Goal: Transaction & Acquisition: Purchase product/service

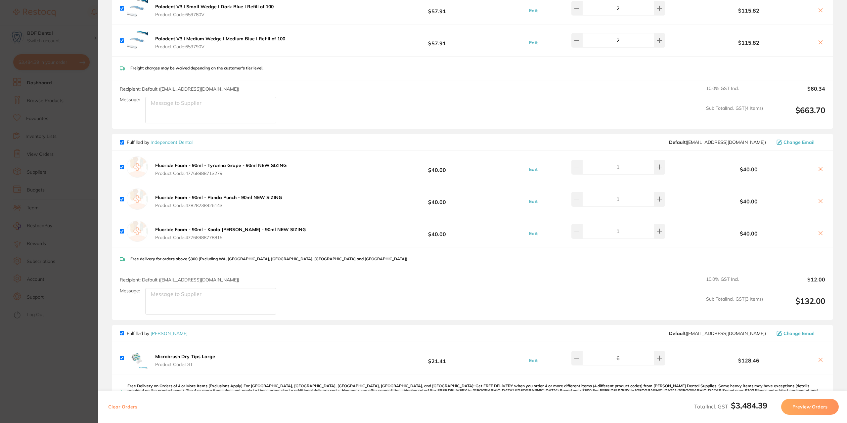
scroll to position [1125, 0]
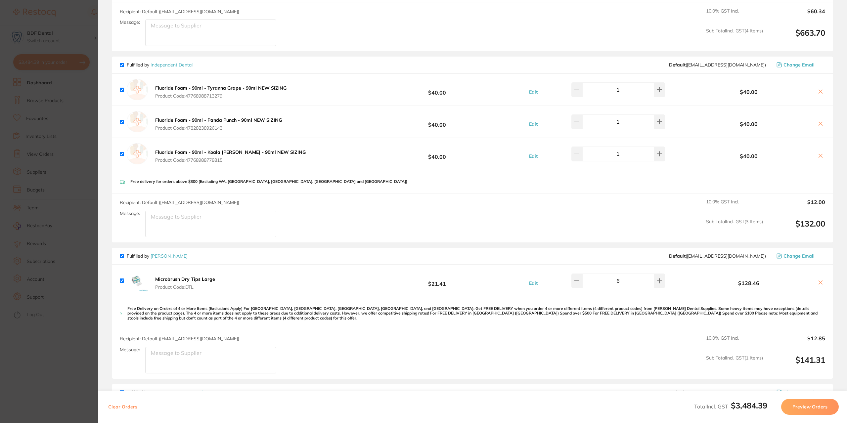
click at [807, 406] on button "Preview Orders" at bounding box center [810, 407] width 58 height 16
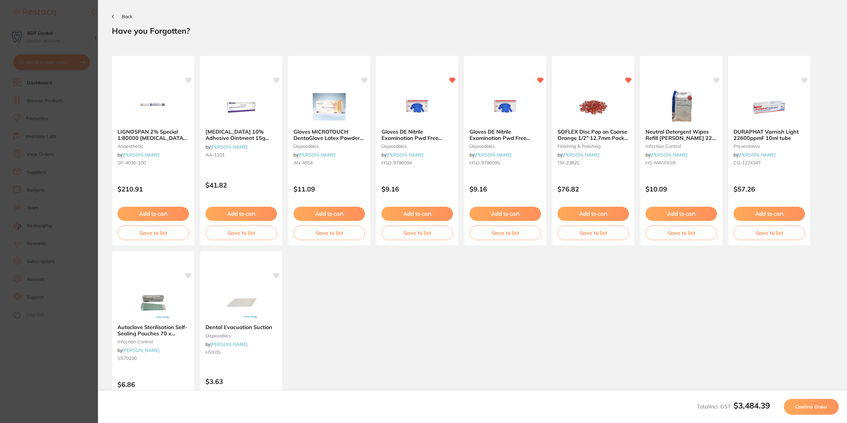
scroll to position [0, 0]
click at [241, 326] on b "Dental Evacuation Suction" at bounding box center [241, 328] width 72 height 6
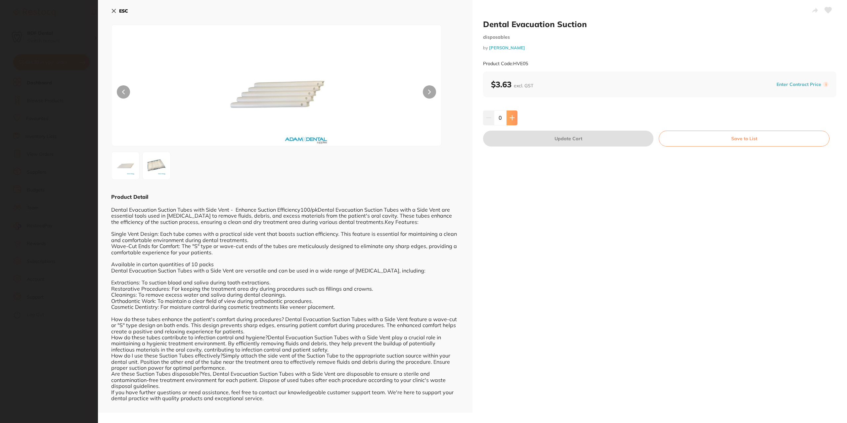
click at [516, 118] on button at bounding box center [511, 117] width 11 height 15
type input "4"
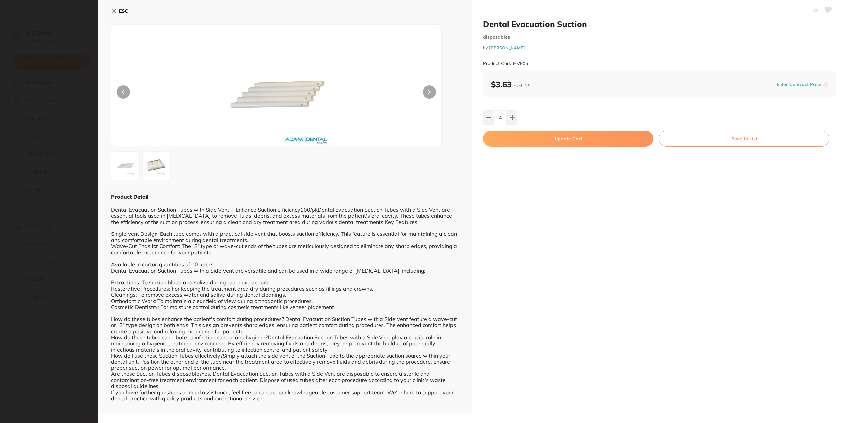
click at [568, 137] on button "Update Cart" at bounding box center [568, 139] width 170 height 16
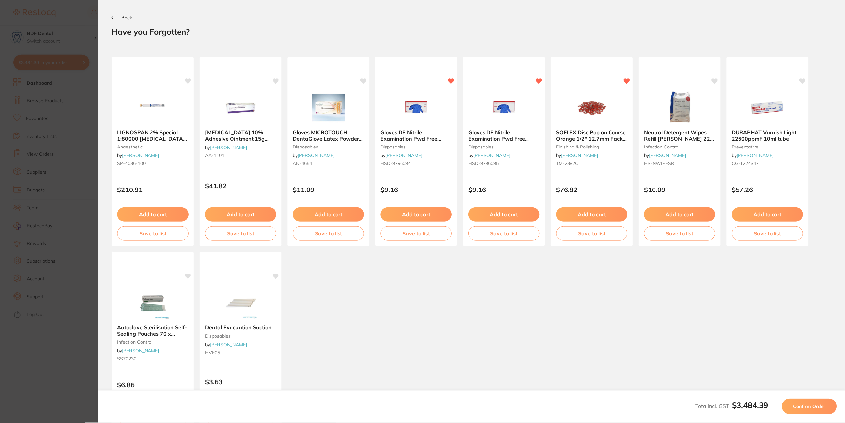
scroll to position [1, 0]
click at [815, 408] on span "Confirm Order" at bounding box center [809, 407] width 32 height 6
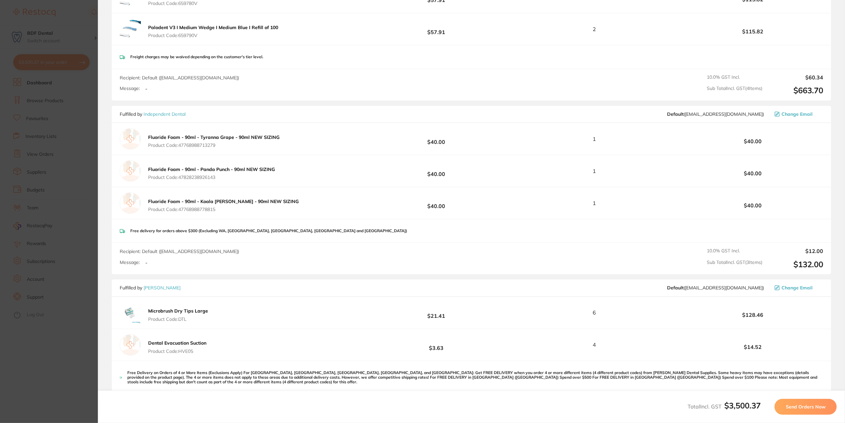
scroll to position [1125, 0]
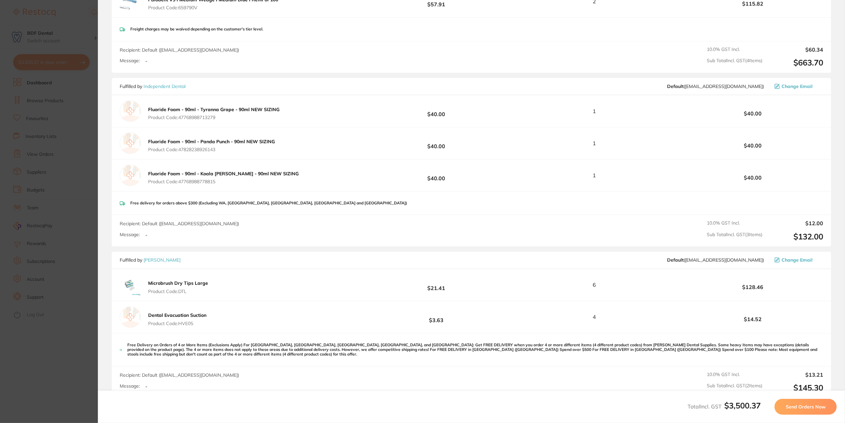
click at [803, 407] on span "Send Orders Now" at bounding box center [806, 407] width 40 height 6
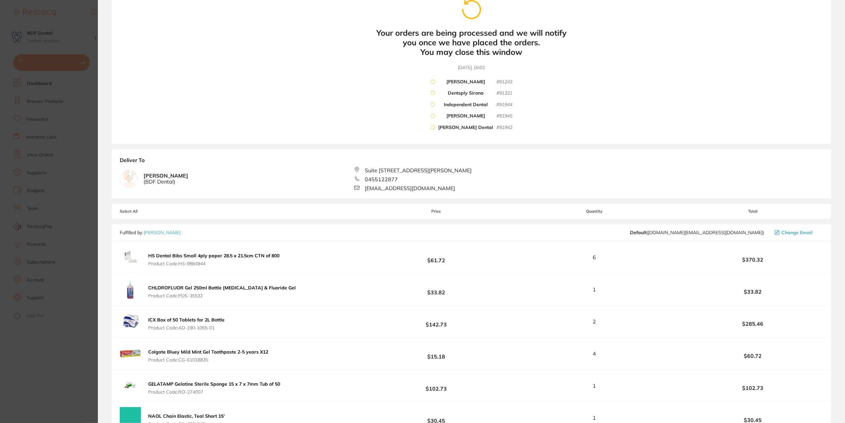
scroll to position [0, 0]
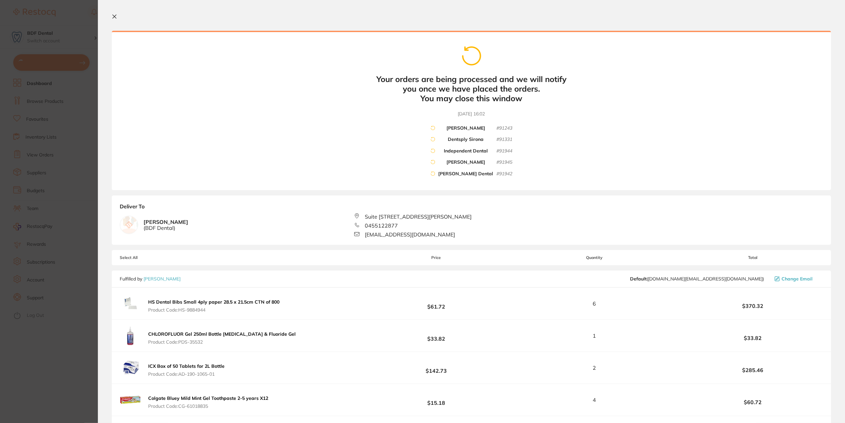
click at [84, 18] on section "Update RRP Set your pre negotiated price for this item. Item Agreed RRP (excl. …" at bounding box center [422, 211] width 845 height 423
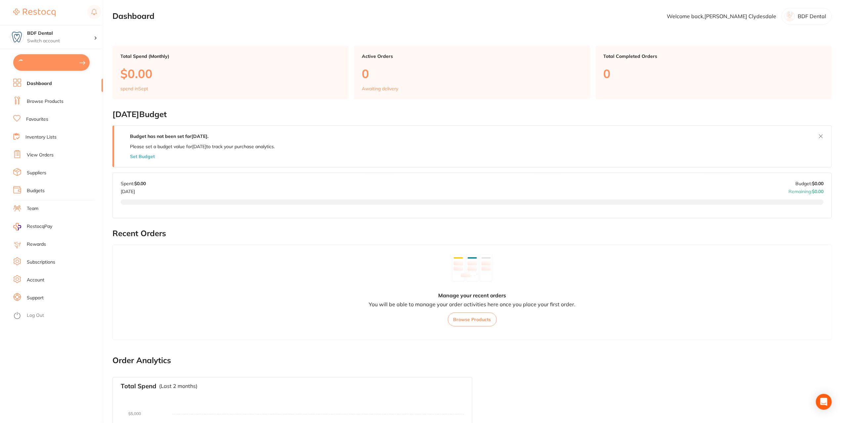
scroll to position [67, 0]
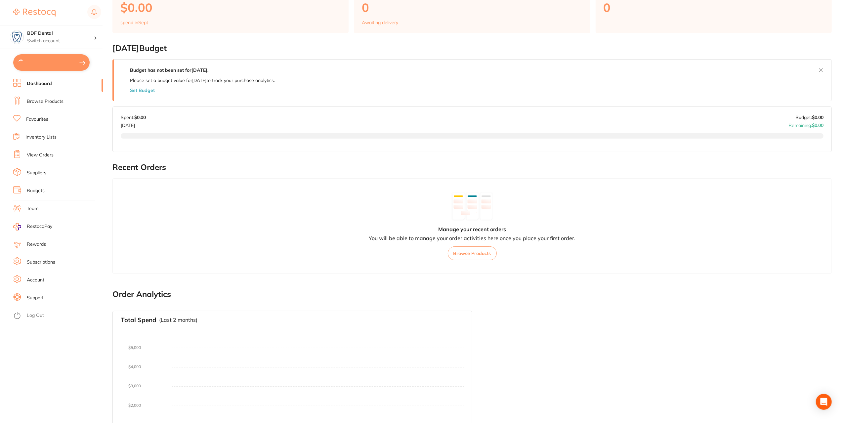
click at [44, 153] on link "View Orders" at bounding box center [40, 155] width 27 height 7
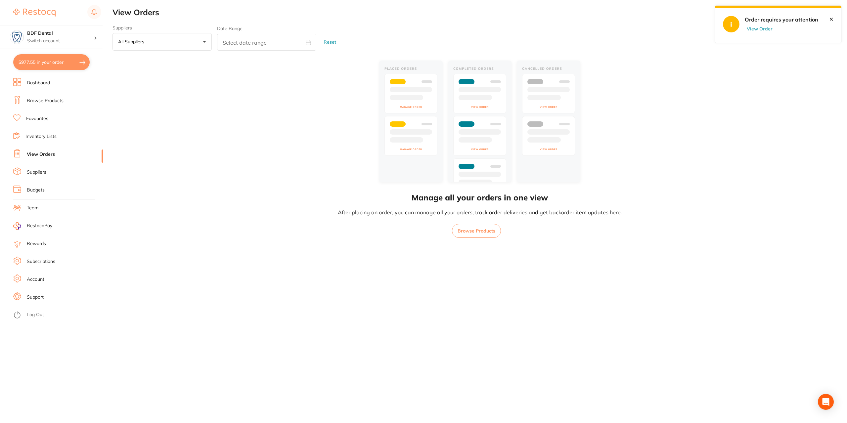
click at [765, 29] on button "View Order" at bounding box center [761, 29] width 33 height 6
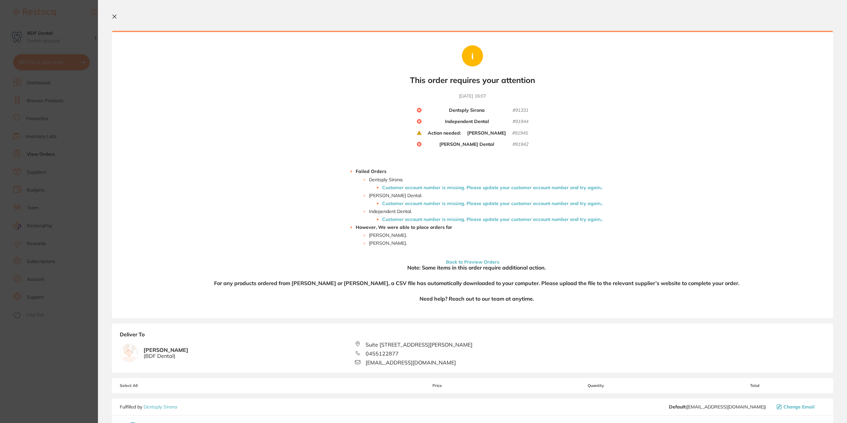
click at [111, 167] on section "Your orders are being processed and we will notify you once we have placed the …" at bounding box center [472, 211] width 749 height 423
click at [71, 158] on section "Update RRP Set your pre negotiated price for this item. Item Agreed RRP (excl. …" at bounding box center [423, 211] width 847 height 423
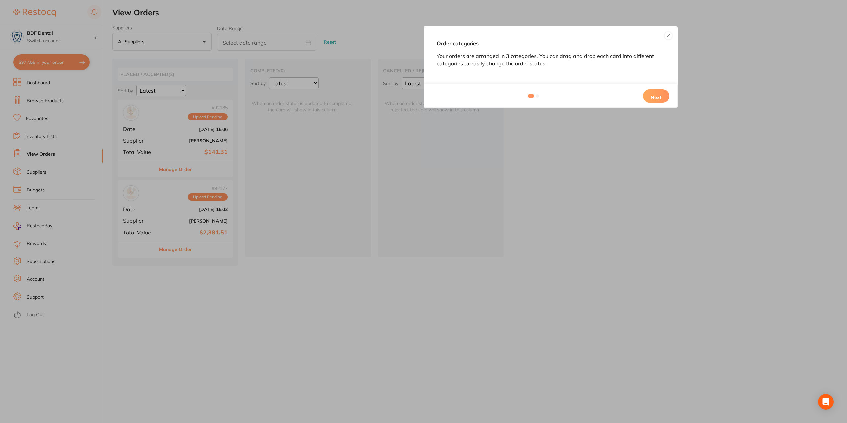
click at [663, 96] on button "Next" at bounding box center [656, 95] width 26 height 13
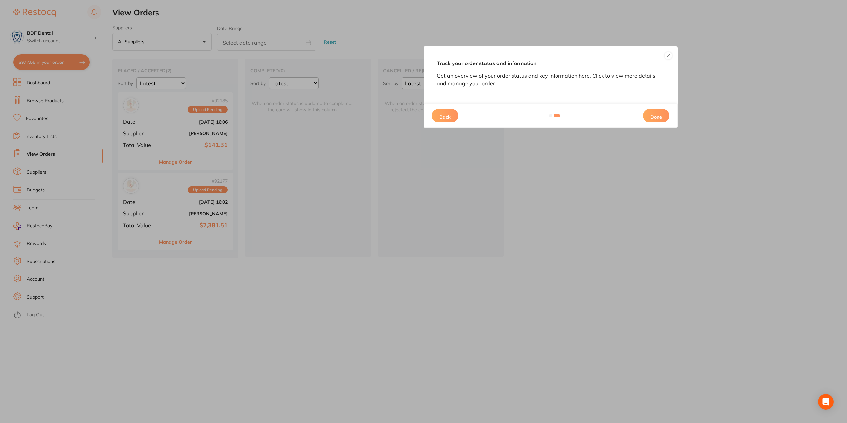
click at [665, 119] on button "Done" at bounding box center [656, 115] width 26 height 13
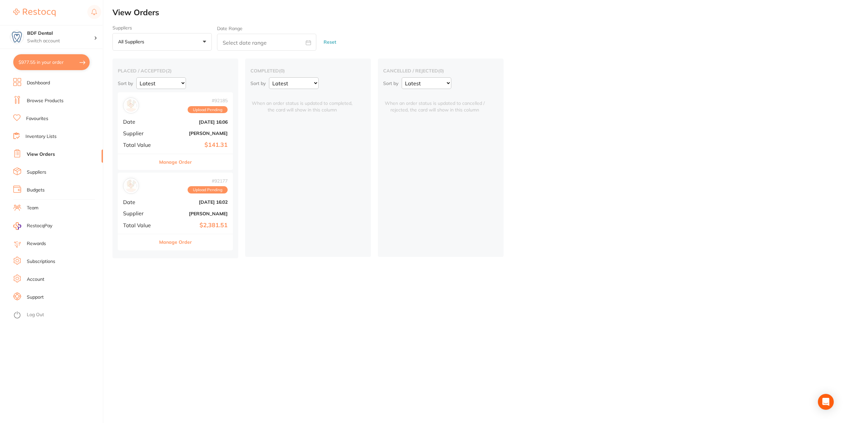
click at [34, 174] on link "Suppliers" at bounding box center [37, 172] width 20 height 7
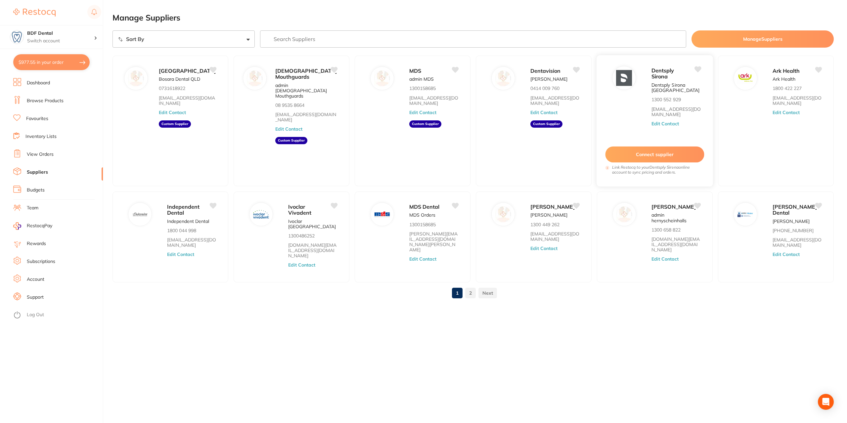
click at [662, 124] on button "Edit Contact" at bounding box center [664, 123] width 27 height 5
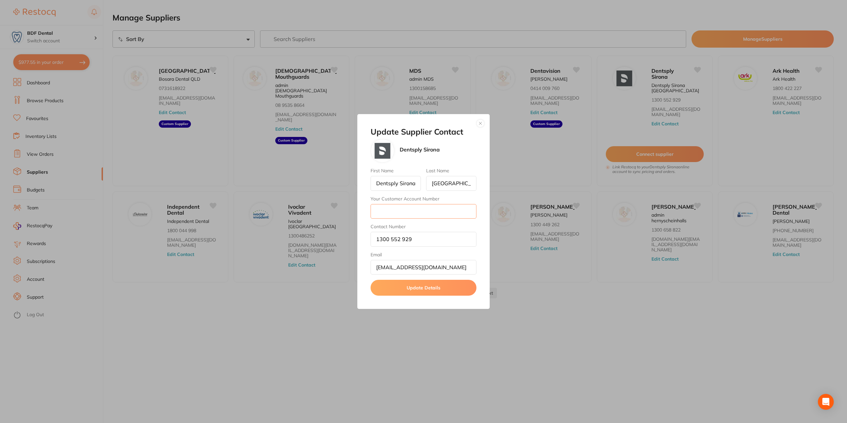
click at [408, 212] on input "Your Customer Account Number" at bounding box center [423, 211] width 106 height 15
type input "CA004941"
click at [424, 286] on button "Update Details" at bounding box center [423, 288] width 106 height 16
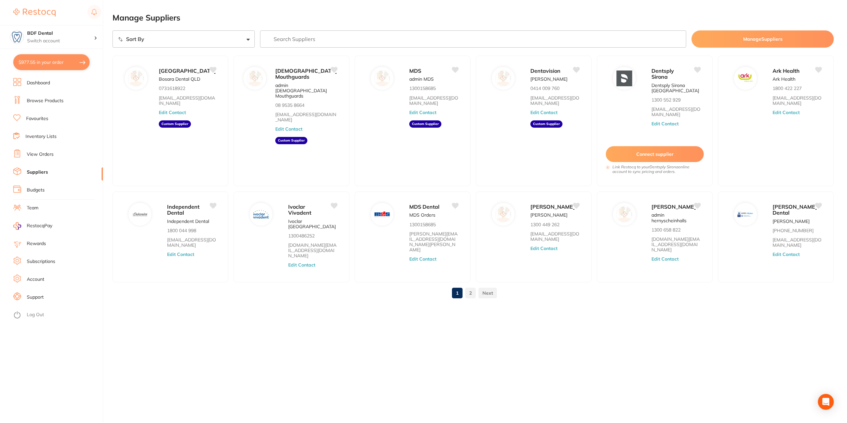
click at [43, 63] on button "$977.55 in your order" at bounding box center [51, 62] width 76 height 16
checkbox input "true"
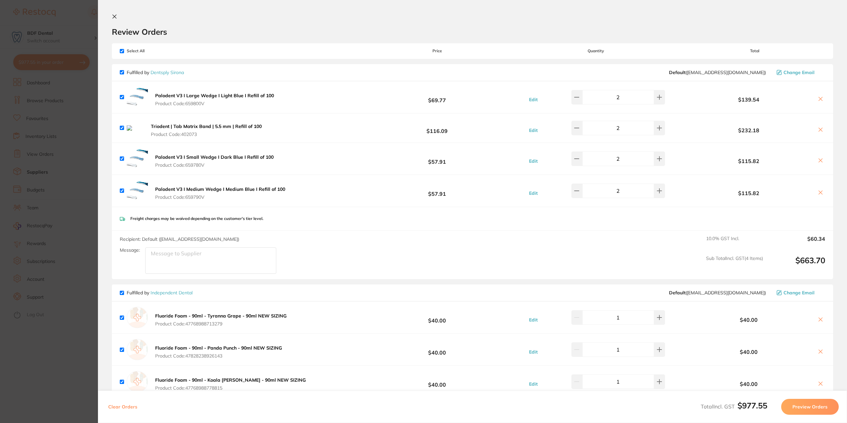
click at [804, 410] on button "Preview Orders" at bounding box center [810, 407] width 58 height 16
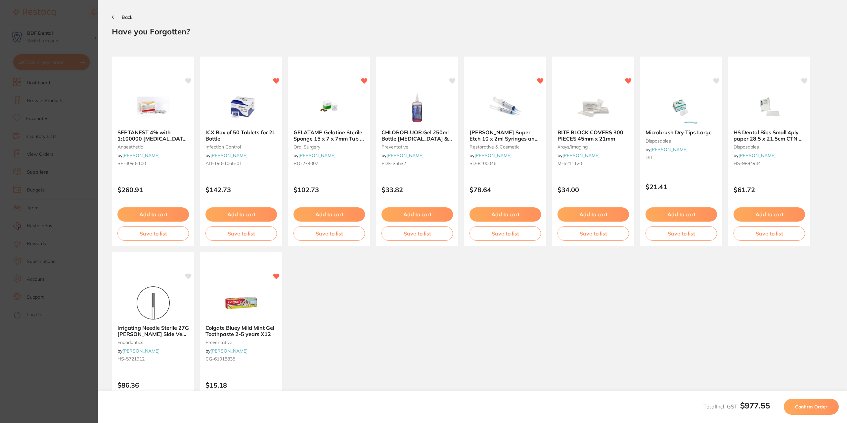
click at [807, 407] on span "Confirm Order" at bounding box center [811, 407] width 32 height 6
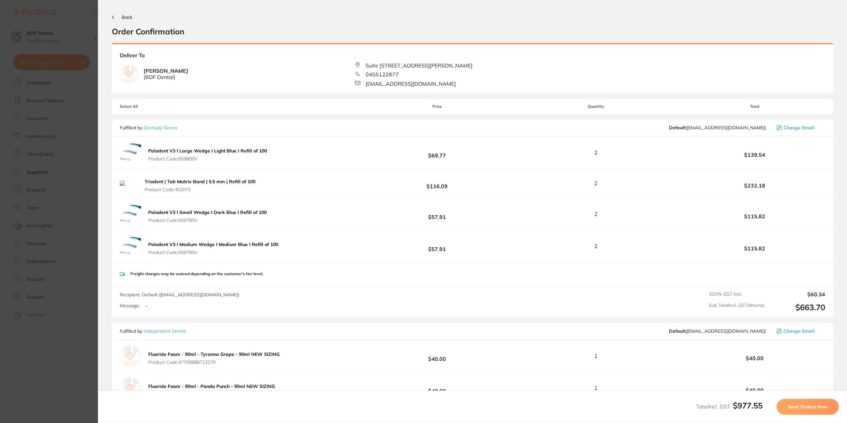
click at [804, 406] on span "Send Orders Now" at bounding box center [808, 407] width 40 height 6
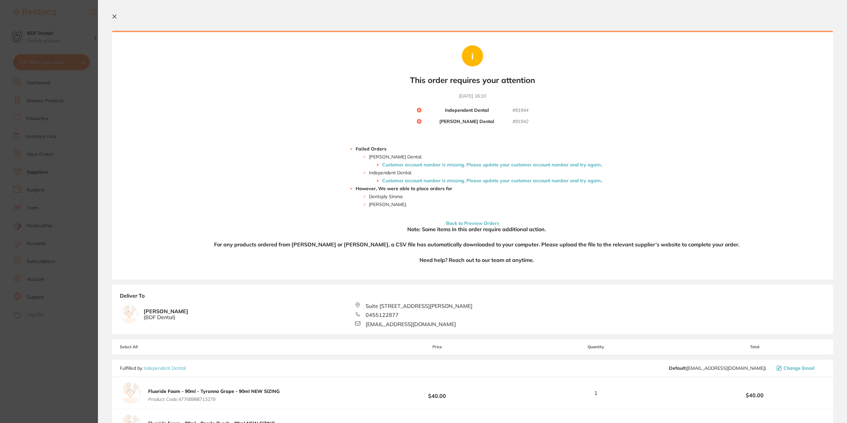
click at [67, 143] on section "Update RRP Set your pre negotiated price for this item. Item Agreed RRP (excl. …" at bounding box center [423, 211] width 847 height 423
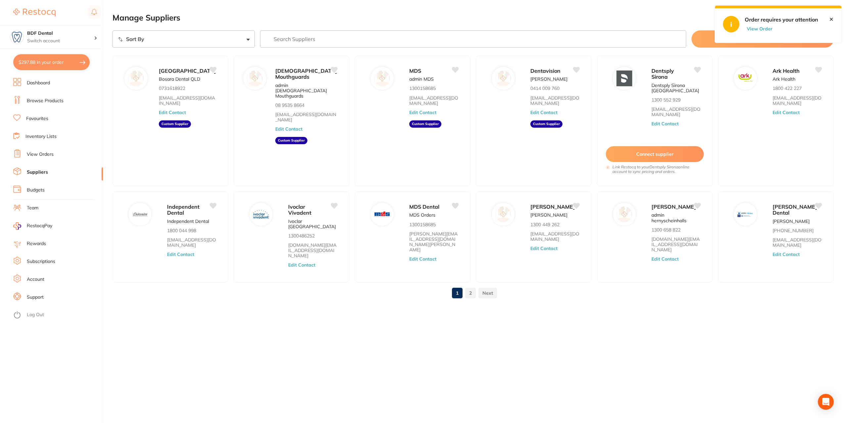
click at [31, 172] on link "Suppliers" at bounding box center [37, 172] width 21 height 7
click at [790, 252] on button "Edit Contact" at bounding box center [785, 254] width 27 height 5
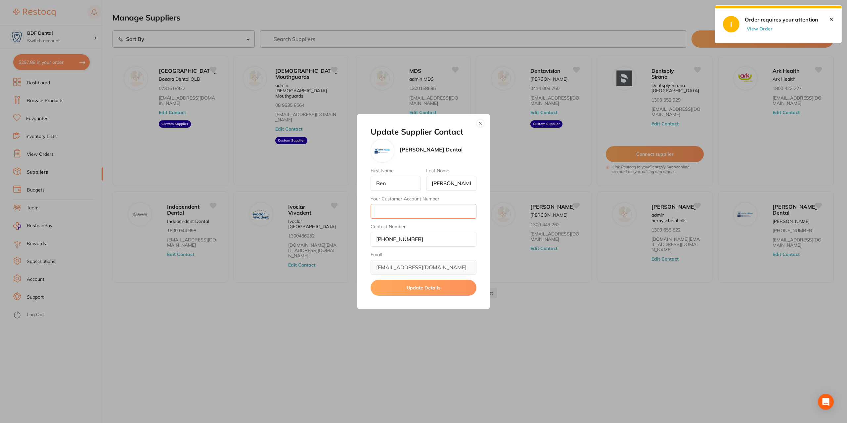
click at [400, 211] on input "Your Customer Account Number" at bounding box center [423, 211] width 106 height 15
type input "29483"
click at [439, 289] on button "Update Details" at bounding box center [423, 288] width 106 height 16
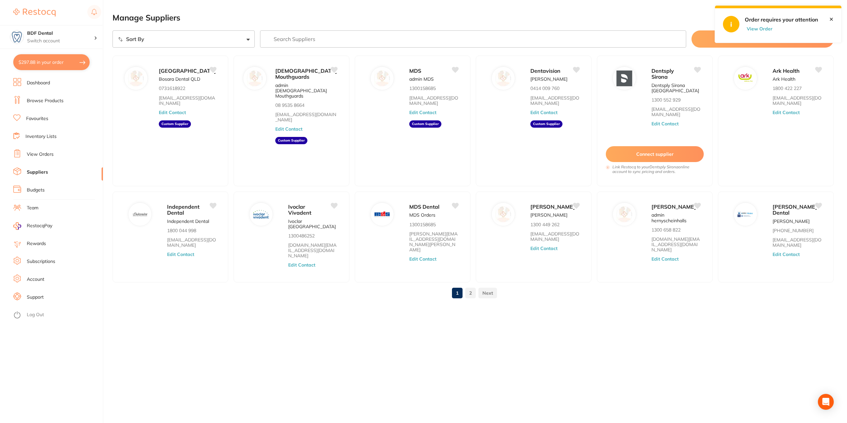
click at [759, 29] on button "View Order" at bounding box center [761, 29] width 33 height 6
checkbox input "true"
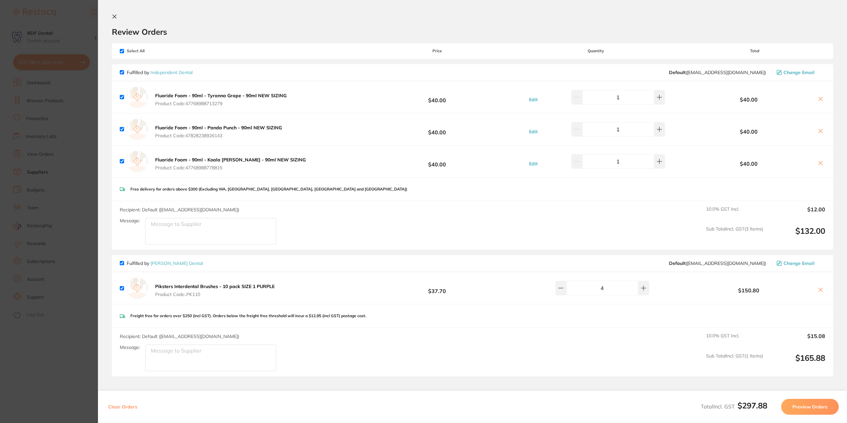
click at [812, 409] on button "Preview Orders" at bounding box center [810, 407] width 58 height 16
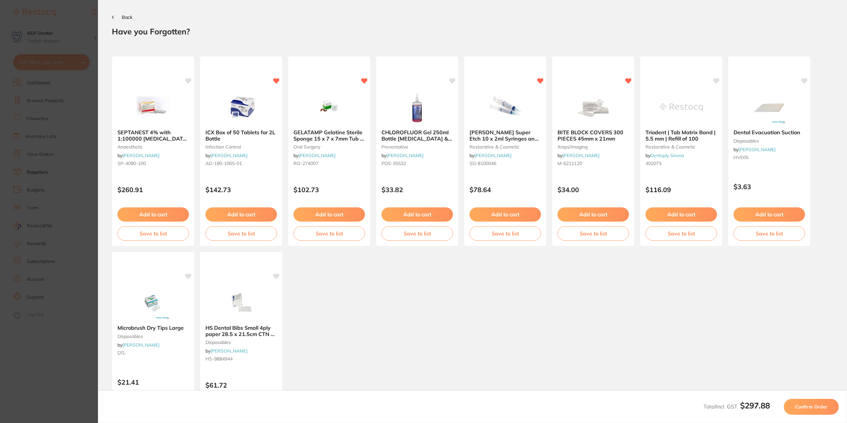
click at [814, 406] on span "Confirm Order" at bounding box center [811, 407] width 32 height 6
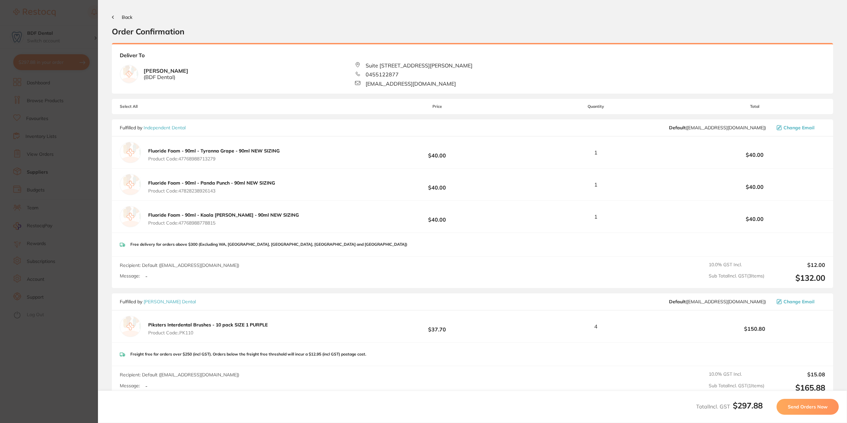
click at [808, 407] on span "Send Orders Now" at bounding box center [808, 407] width 40 height 6
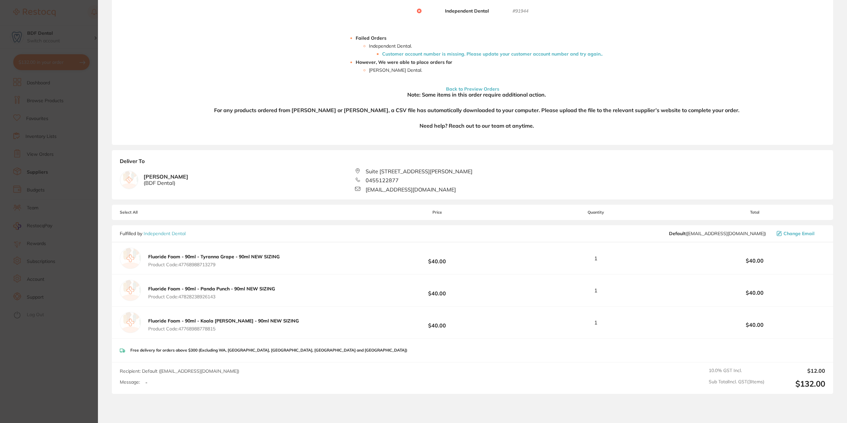
scroll to position [198, 0]
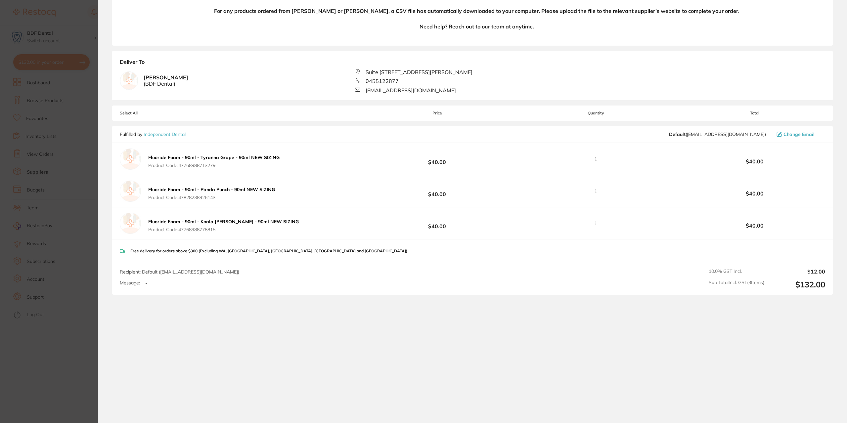
click at [87, 231] on section "Update RRP Set your pre negotiated price for this item. Item Agreed RRP (excl. …" at bounding box center [423, 211] width 847 height 423
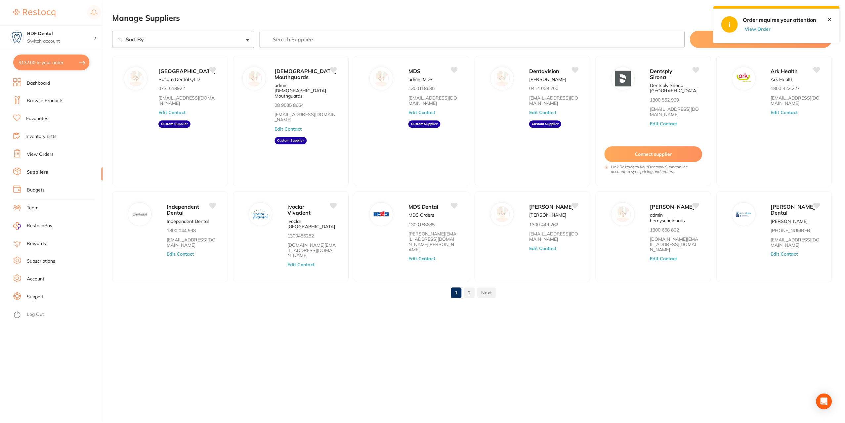
scroll to position [0, 0]
click at [179, 237] on link "[EMAIL_ADDRESS][DOMAIN_NAME]" at bounding box center [191, 242] width 49 height 11
click at [178, 231] on p "1800 044 998" at bounding box center [181, 230] width 29 height 5
click at [175, 255] on button "Edit Contact" at bounding box center [180, 254] width 27 height 5
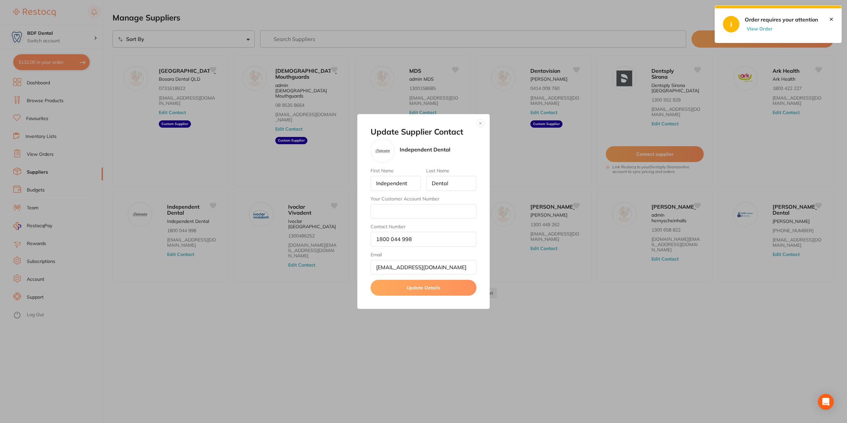
click at [313, 297] on div "Update Supplier Contact Independent Dental First Name Independent Last Name Den…" at bounding box center [423, 211] width 847 height 423
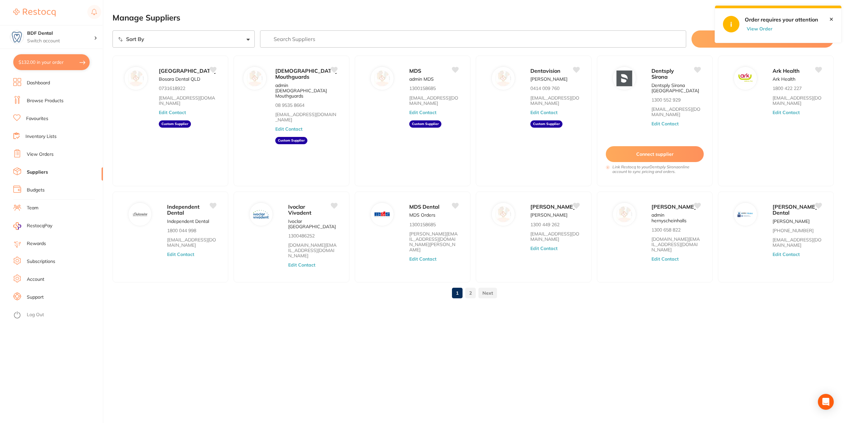
click at [469, 295] on link "2" at bounding box center [470, 292] width 11 height 13
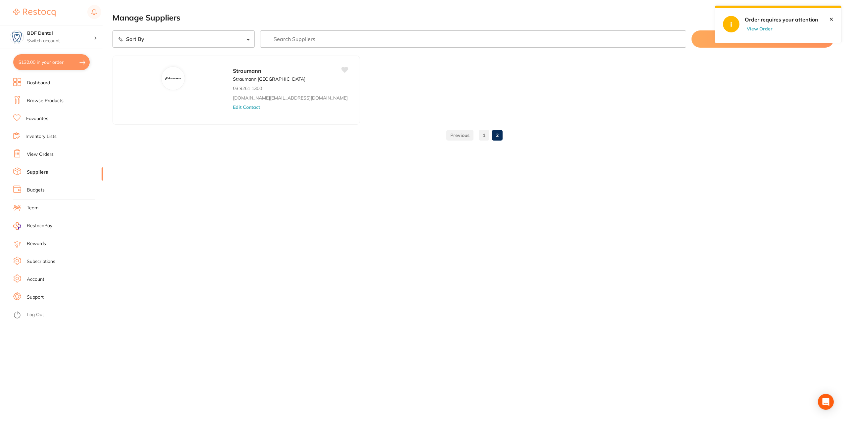
click at [484, 134] on link "1" at bounding box center [484, 135] width 11 height 13
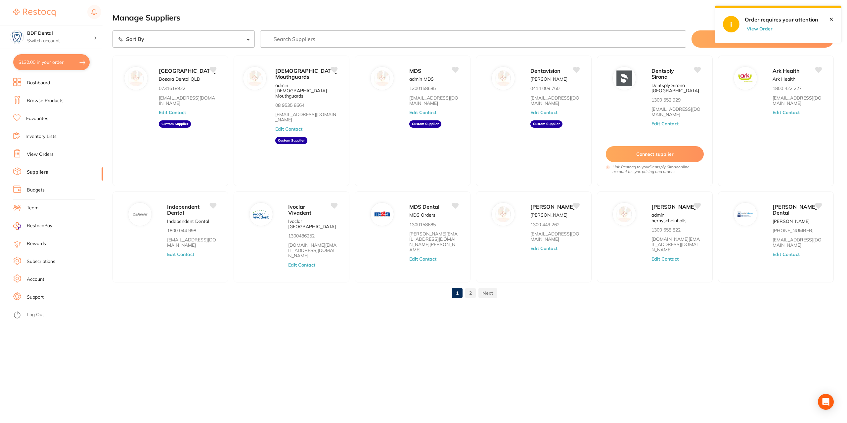
click at [769, 28] on button "View Order" at bounding box center [761, 29] width 33 height 6
checkbox input "true"
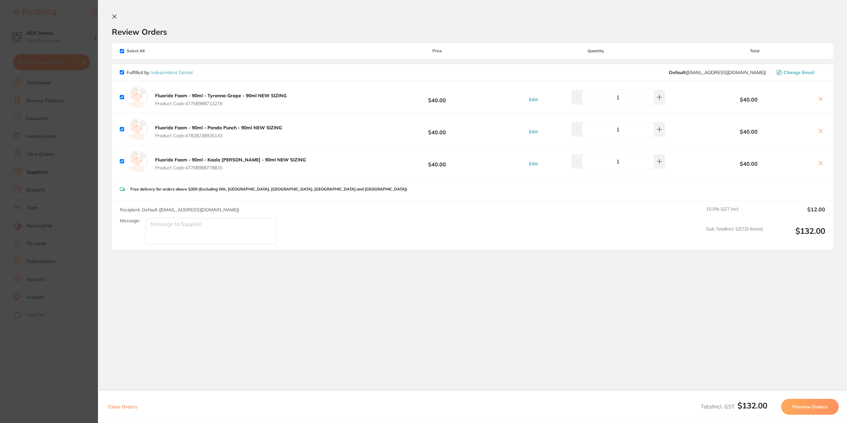
click at [75, 251] on section "Update RRP Set your pre negotiated price for this item. Item Agreed RRP (excl. …" at bounding box center [423, 211] width 847 height 423
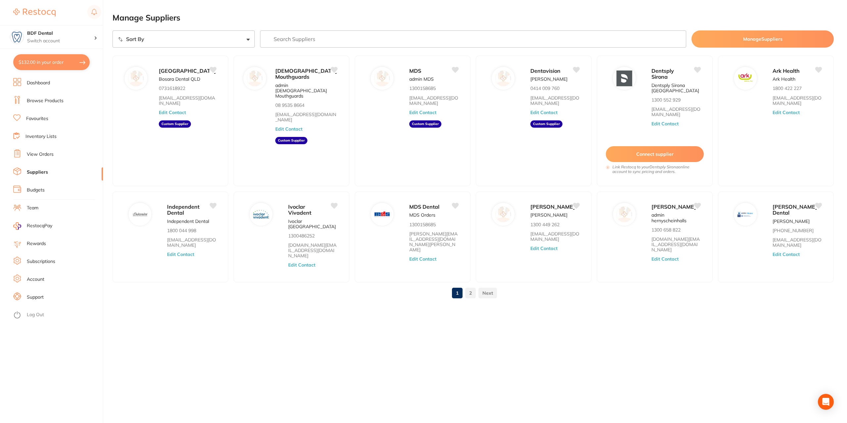
click at [37, 104] on link "Browse Products" at bounding box center [45, 101] width 37 height 7
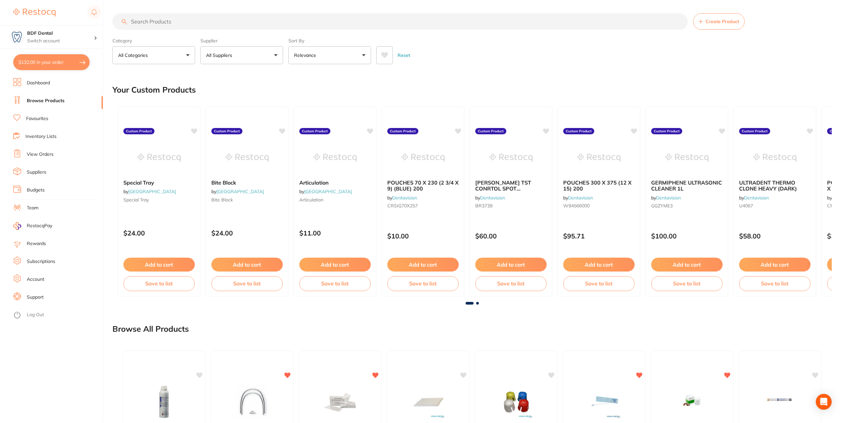
click at [155, 22] on input "search" at bounding box center [400, 21] width 576 height 17
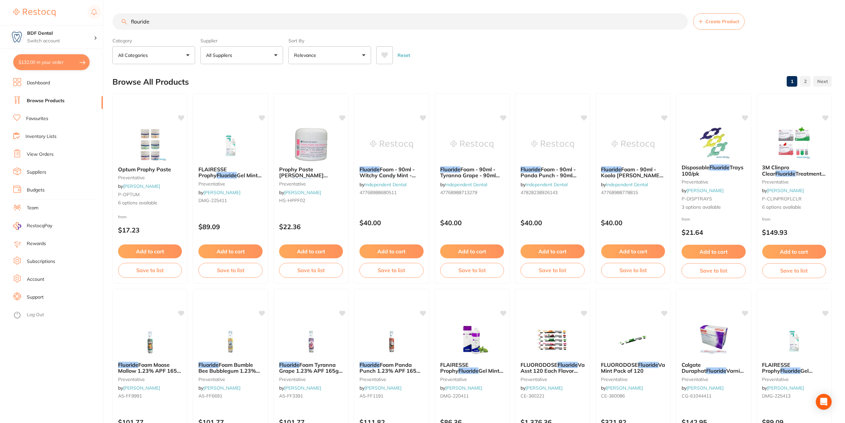
click at [140, 21] on input "flouride" at bounding box center [400, 21] width 576 height 17
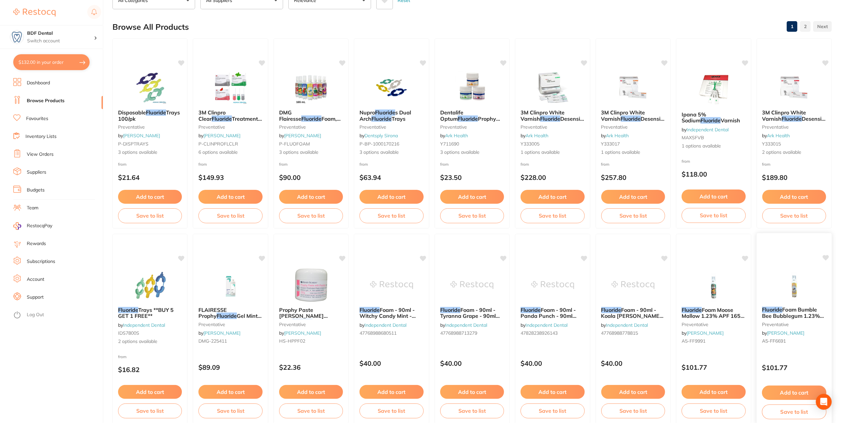
scroll to position [33, 0]
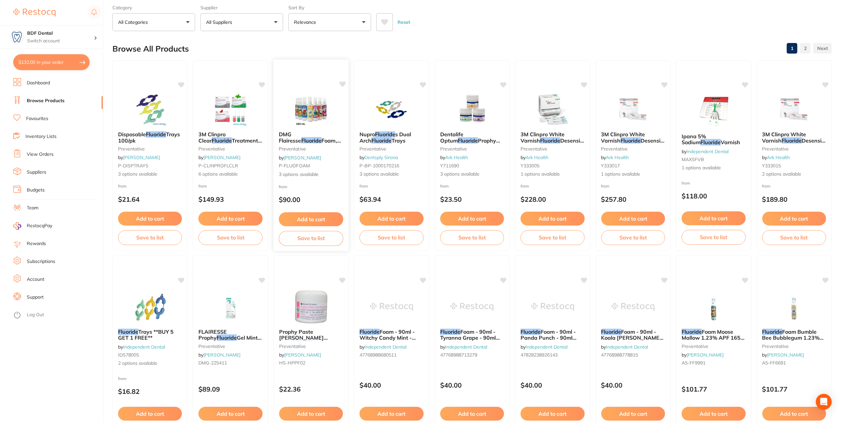
type input "fluoride"
click at [319, 220] on button "Add to cart" at bounding box center [311, 219] width 64 height 14
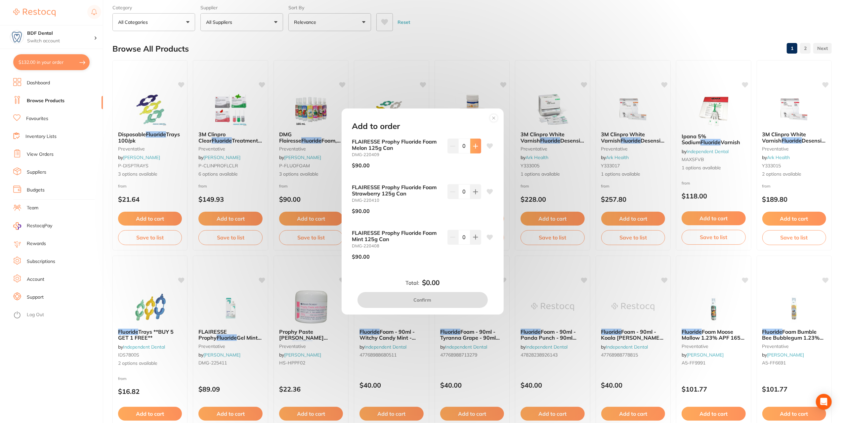
click at [473, 147] on icon at bounding box center [475, 146] width 5 height 5
type input "1"
click at [474, 190] on icon at bounding box center [475, 192] width 4 height 4
type input "1"
click at [474, 238] on icon at bounding box center [475, 237] width 5 height 5
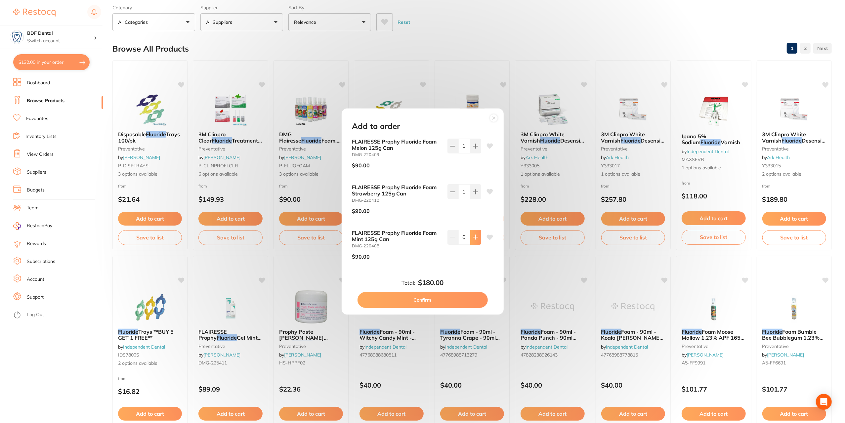
type input "1"
click at [427, 300] on button "Confirm" at bounding box center [423, 300] width 130 height 16
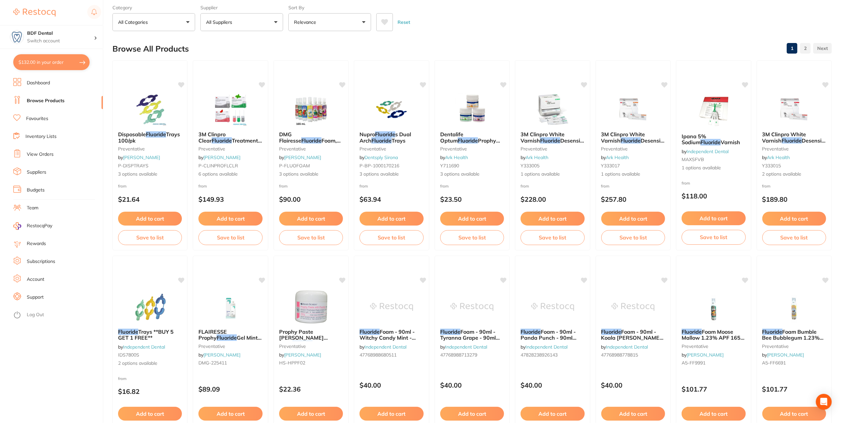
click at [33, 63] on button "$132.00 in your order" at bounding box center [51, 62] width 76 height 16
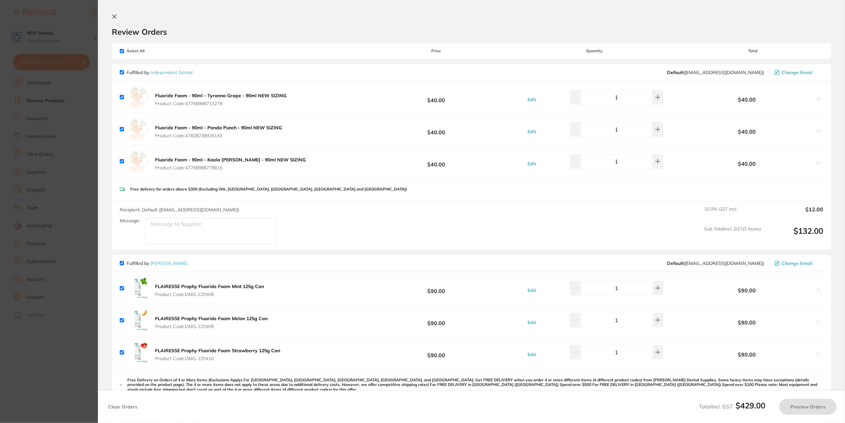
checkbox input "true"
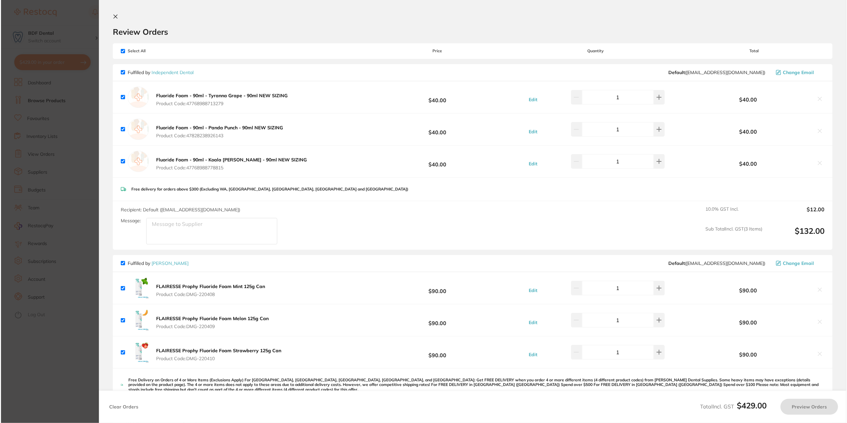
scroll to position [0, 0]
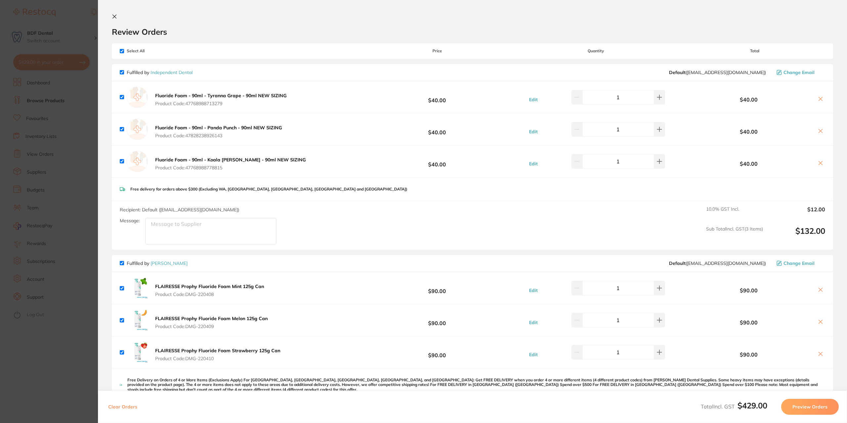
click at [122, 98] on input "checkbox" at bounding box center [122, 97] width 4 height 4
checkbox input "false"
click at [120, 130] on input "checkbox" at bounding box center [122, 129] width 4 height 4
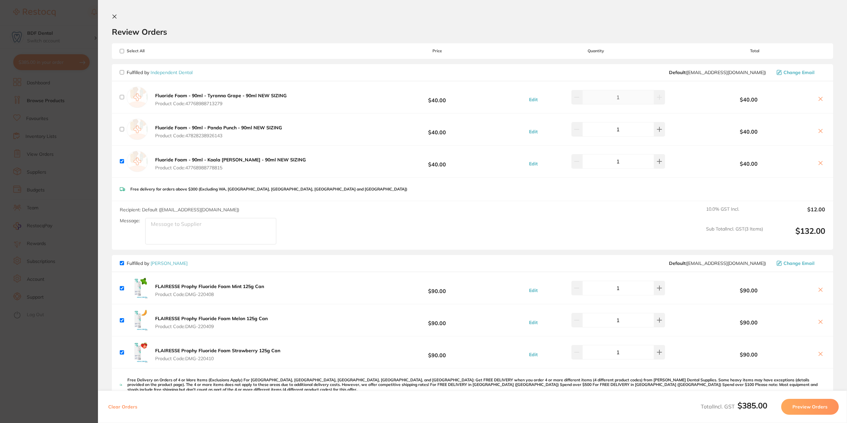
checkbox input "false"
click at [122, 163] on div "Fluoride Foam - 90ml - Koala [PERSON_NAME] - 90ml NEW SIZING Product Code: 4776…" at bounding box center [214, 161] width 188 height 21
click at [124, 161] on input "checkbox" at bounding box center [122, 161] width 4 height 4
checkbox input "false"
click at [806, 405] on button "Preview Orders" at bounding box center [810, 407] width 58 height 16
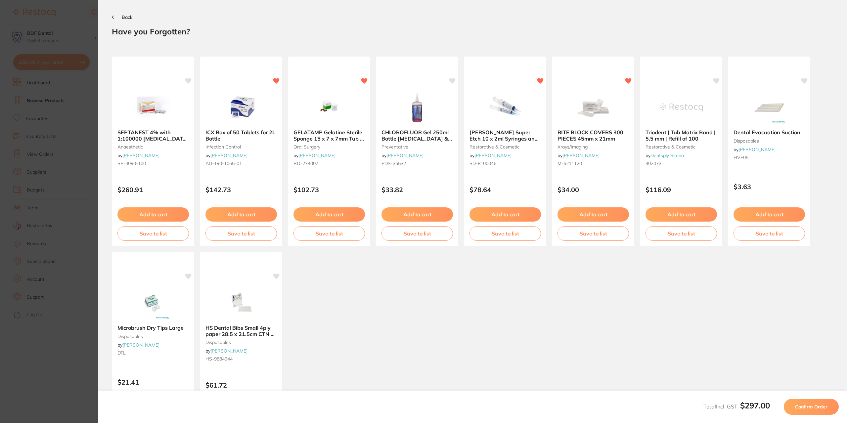
click at [808, 407] on span "Confirm Order" at bounding box center [811, 407] width 32 height 6
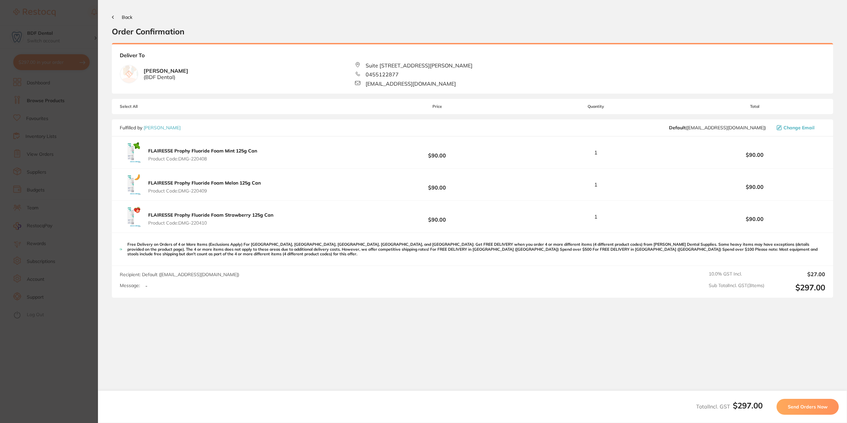
click at [812, 407] on span "Send Orders Now" at bounding box center [808, 407] width 40 height 6
